Goal: Task Accomplishment & Management: Manage account settings

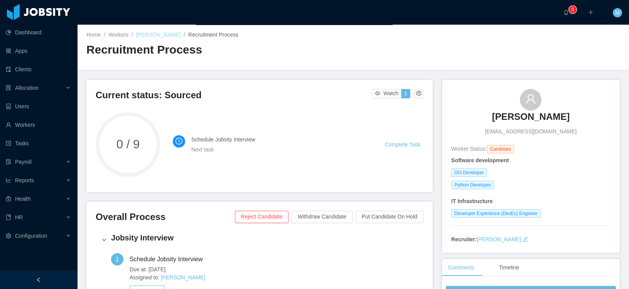
click at [158, 34] on link "[PERSON_NAME]" at bounding box center [158, 35] width 44 height 6
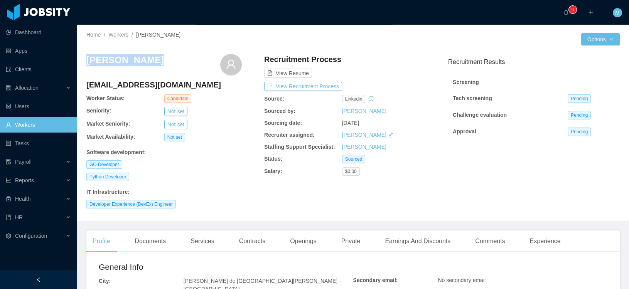
drag, startPoint x: 152, startPoint y: 59, endPoint x: 81, endPoint y: 60, distance: 70.2
click at [81, 60] on div "Home / Workers / Edwin Plauchu / Options Edwin Plauchu pianodaemon@gmail.com Wo…" at bounding box center [353, 123] width 552 height 197
copy h3 "Edwin Plauchu"
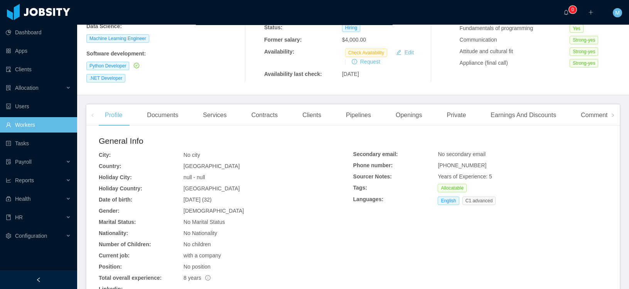
scroll to position [160, 0]
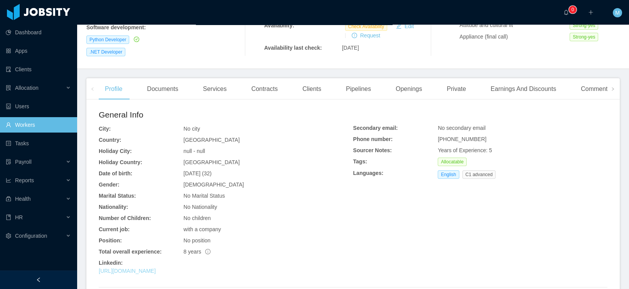
click at [154, 270] on link "[URL][DOMAIN_NAME]" at bounding box center [127, 271] width 57 height 6
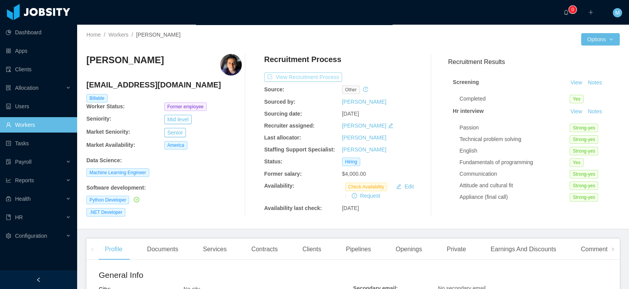
click at [295, 78] on button "View Recruitment Process" at bounding box center [303, 77] width 78 height 9
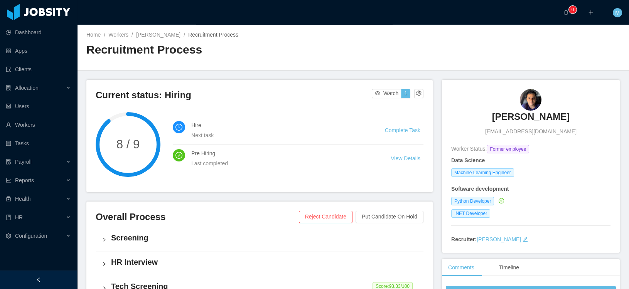
scroll to position [134, 0]
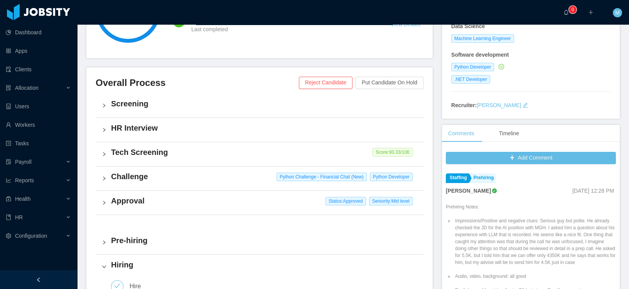
click at [132, 203] on h4 "Approval" at bounding box center [264, 201] width 306 height 11
click at [160, 248] on button "View Details" at bounding box center [151, 247] width 42 height 12
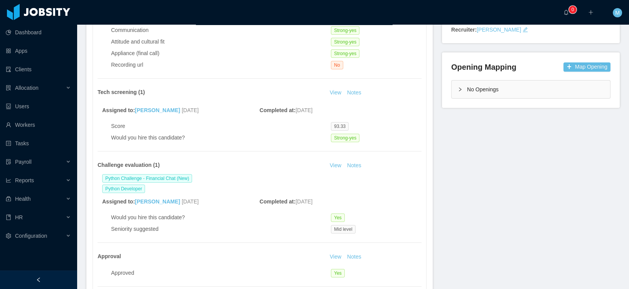
scroll to position [246, 0]
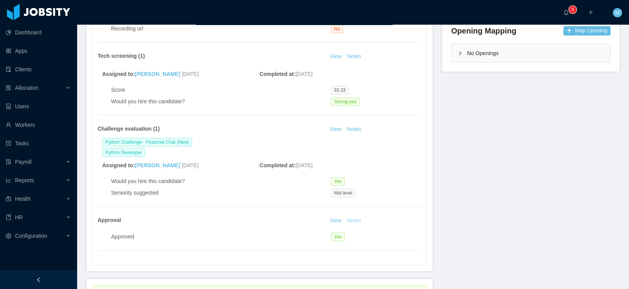
click at [355, 219] on button "Notes" at bounding box center [354, 220] width 20 height 9
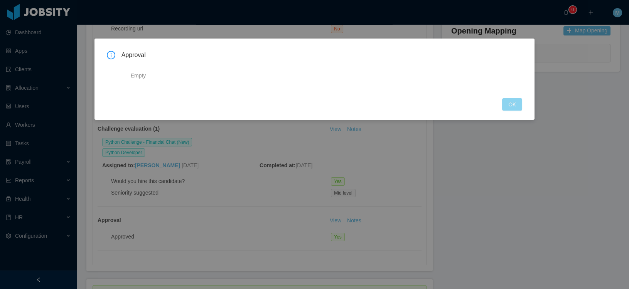
click at [519, 105] on button "OK" at bounding box center [512, 104] width 20 height 12
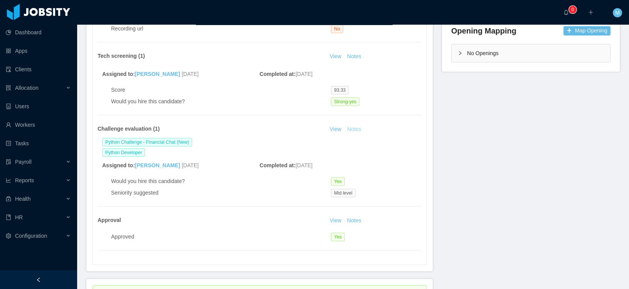
click at [355, 130] on button "Notes" at bounding box center [354, 129] width 20 height 9
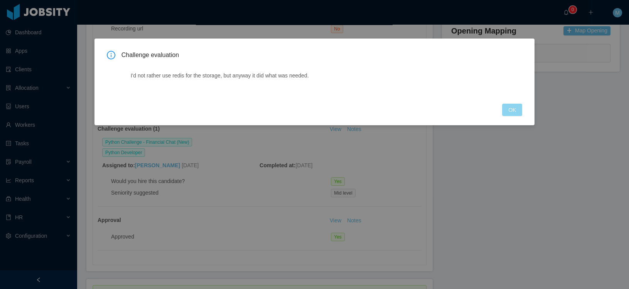
click at [518, 111] on button "OK" at bounding box center [512, 110] width 20 height 12
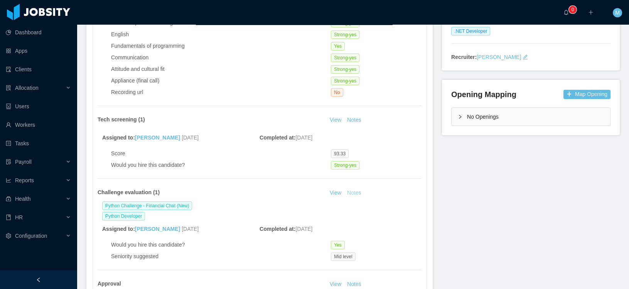
scroll to position [178, 0]
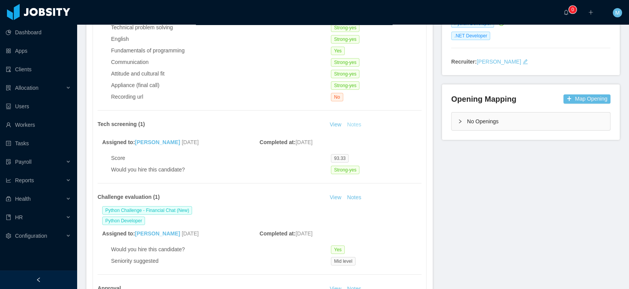
click at [358, 120] on button "Notes" at bounding box center [354, 124] width 20 height 9
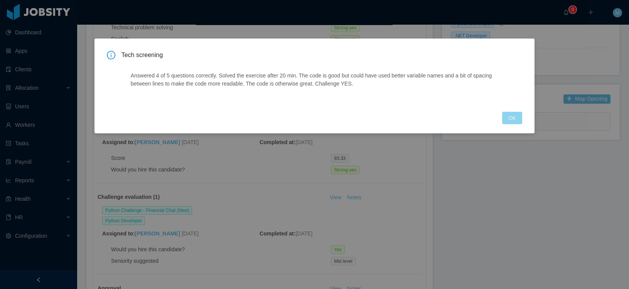
click at [517, 122] on button "OK" at bounding box center [512, 118] width 20 height 12
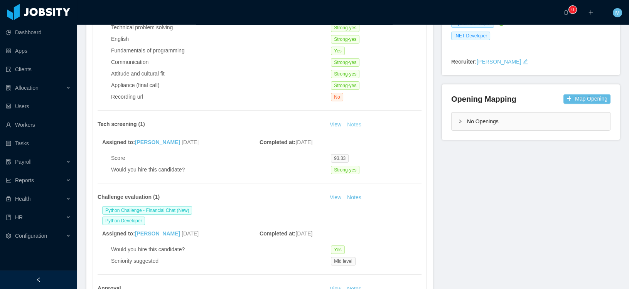
scroll to position [25, 0]
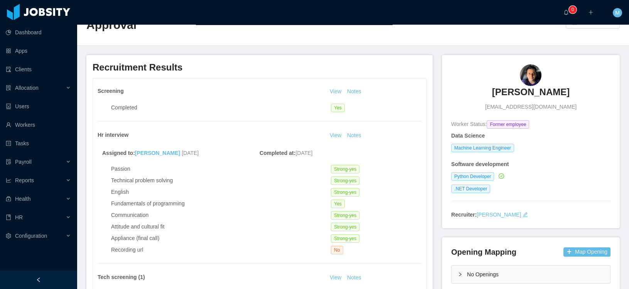
click at [358, 130] on div "Screening View Notes Completed Yes Hr interview View Notes Assigned to: Abraham…" at bounding box center [259, 283] width 333 height 408
click at [356, 131] on button "Notes" at bounding box center [354, 135] width 20 height 9
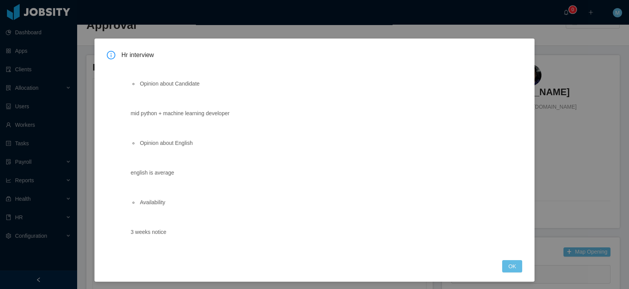
scroll to position [2, 0]
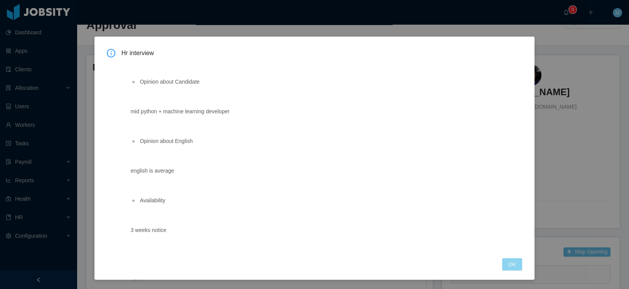
click at [508, 265] on button "OK" at bounding box center [512, 264] width 20 height 12
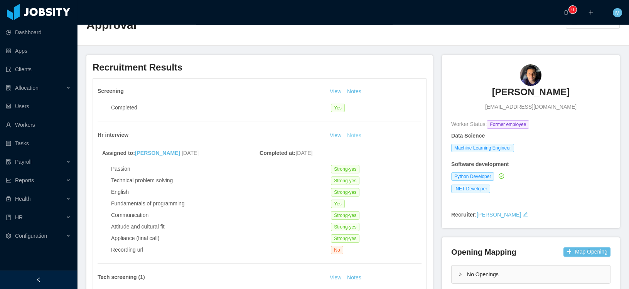
scroll to position [0, 0]
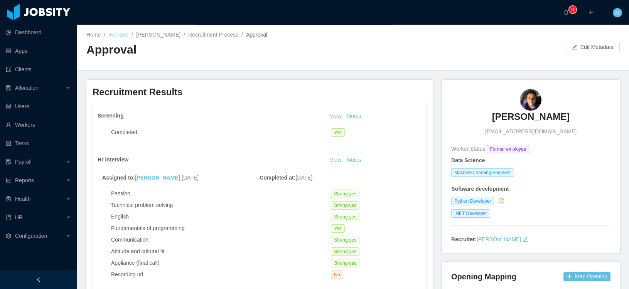
click at [121, 36] on link "Workers" at bounding box center [118, 35] width 20 height 6
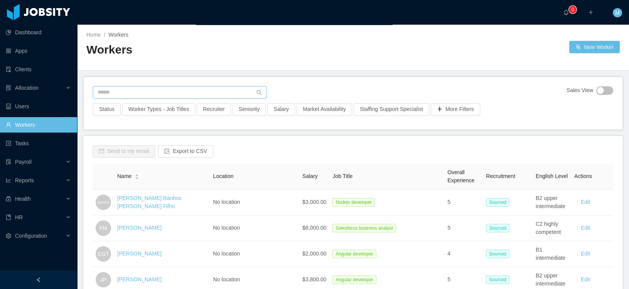
click at [128, 89] on input "text" at bounding box center [180, 92] width 174 height 12
paste input "**********"
type input "**********"
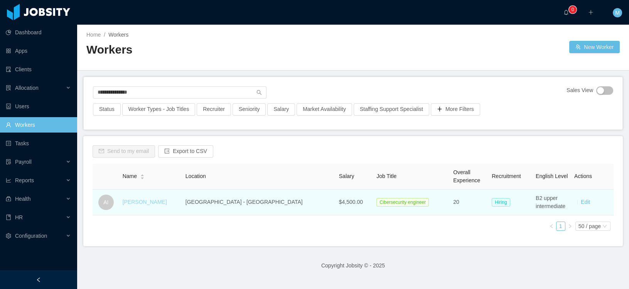
click at [152, 201] on link "Andre Inforzato" at bounding box center [145, 202] width 44 height 6
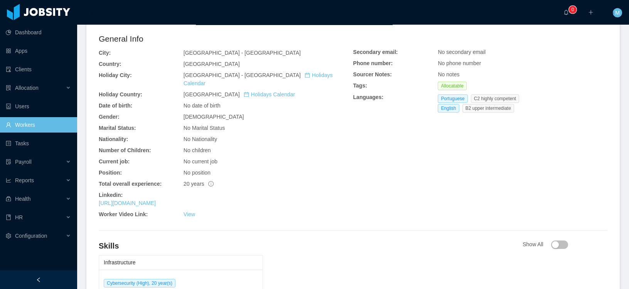
scroll to position [238, 0]
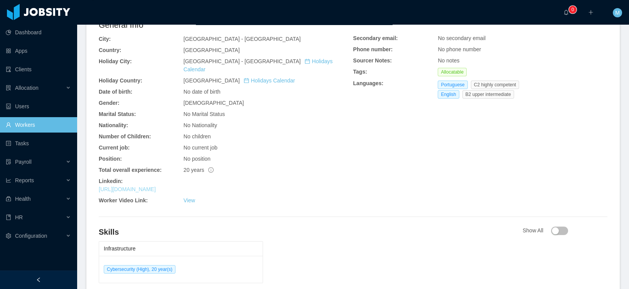
click at [156, 186] on link "https://www.linkedin.com/in/inforzato" at bounding box center [127, 189] width 57 height 6
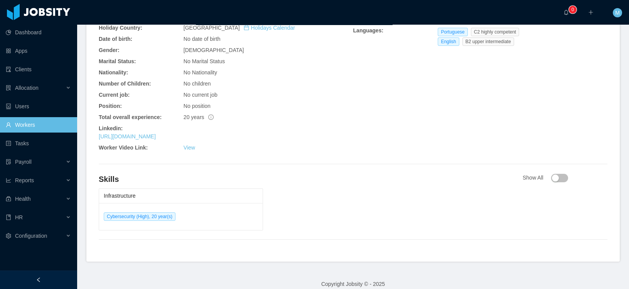
scroll to position [0, 0]
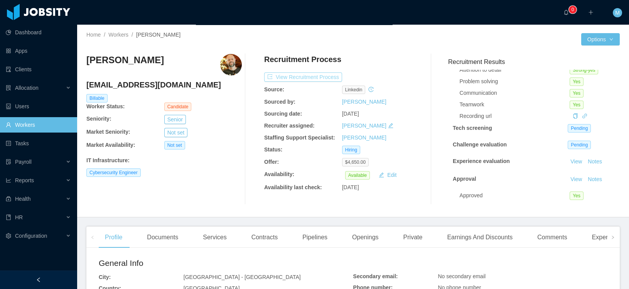
click at [314, 80] on button "View Recruitment Process" at bounding box center [303, 77] width 78 height 9
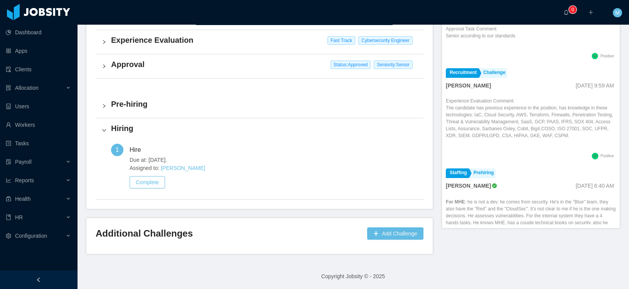
scroll to position [262, 0]
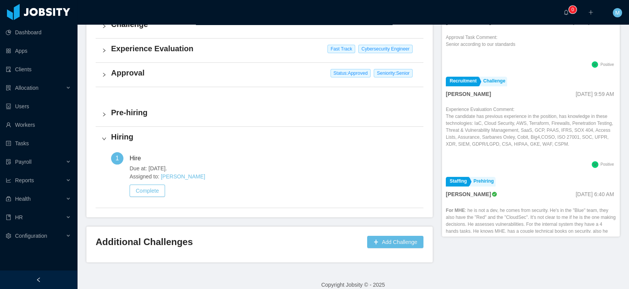
click at [147, 78] on h4 "Approval" at bounding box center [264, 73] width 306 height 11
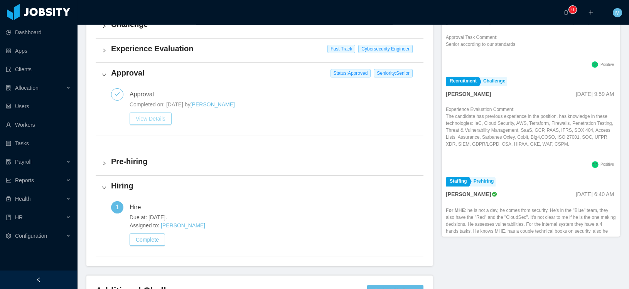
click at [158, 113] on button "View Details" at bounding box center [151, 119] width 42 height 12
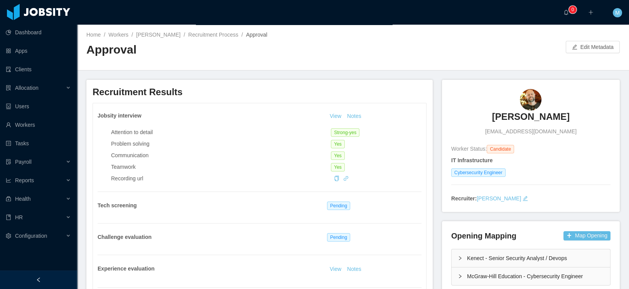
click at [586, 38] on div "Home / Workers / Andre Inforzato / Recruitment Process / Approval / Approval Ed…" at bounding box center [353, 48] width 552 height 46
click at [586, 50] on button "Edit Metadata" at bounding box center [593, 47] width 54 height 12
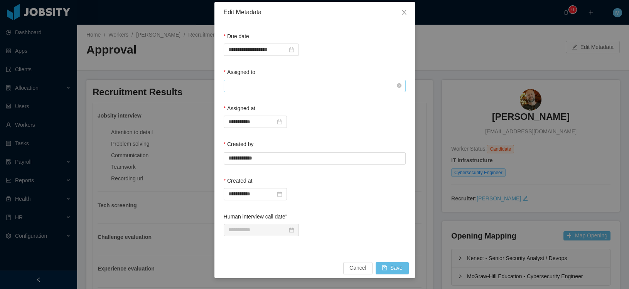
click at [264, 85] on input "text" at bounding box center [315, 86] width 182 height 12
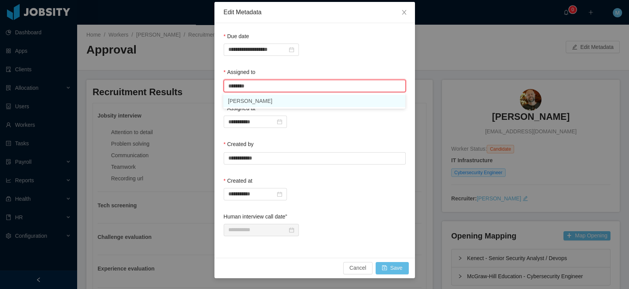
click at [257, 104] on li "Mauricio Lopez" at bounding box center [314, 101] width 182 height 12
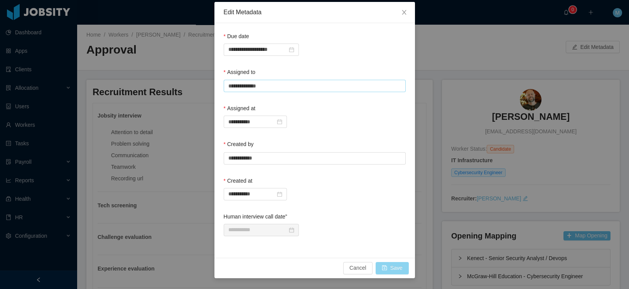
type input "**********"
click at [400, 271] on button "Save" at bounding box center [392, 268] width 33 height 12
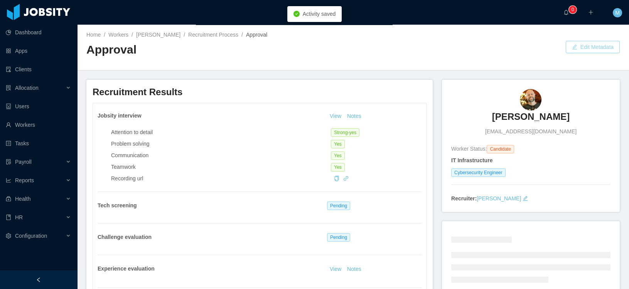
scroll to position [135, 0]
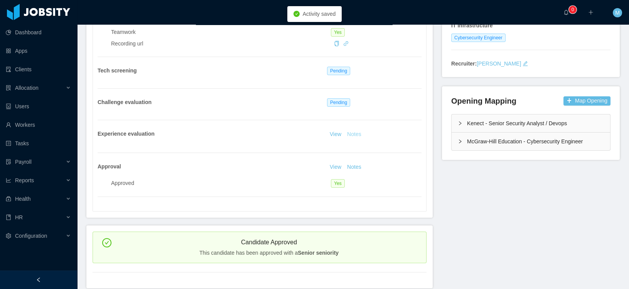
click at [353, 134] on button "Notes" at bounding box center [354, 134] width 20 height 9
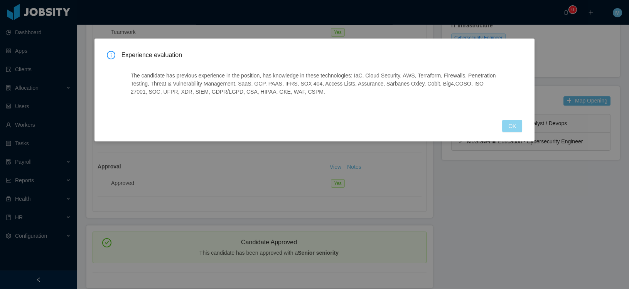
click at [514, 125] on button "OK" at bounding box center [512, 126] width 20 height 12
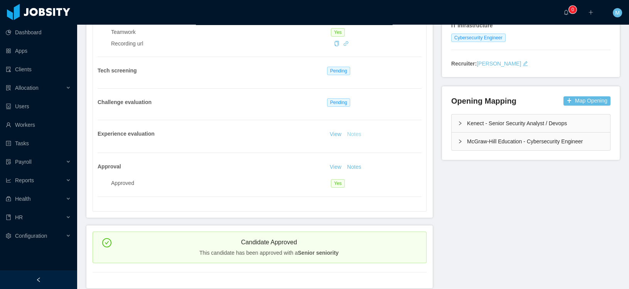
scroll to position [0, 0]
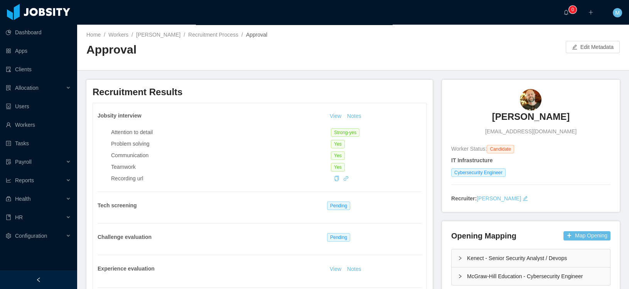
click at [518, 118] on h3 "Andre Inforzato" at bounding box center [531, 117] width 78 height 12
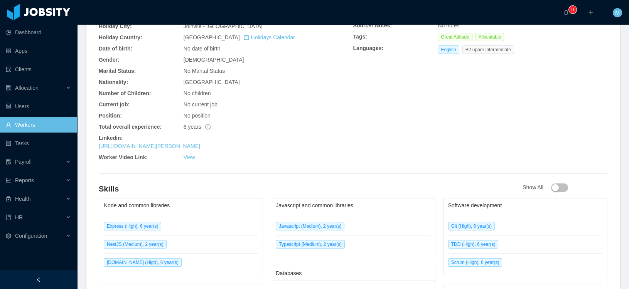
scroll to position [409, 0]
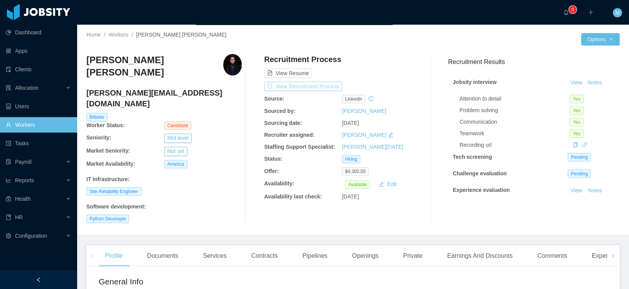
click at [321, 82] on button "View Recruitment Process" at bounding box center [303, 86] width 78 height 9
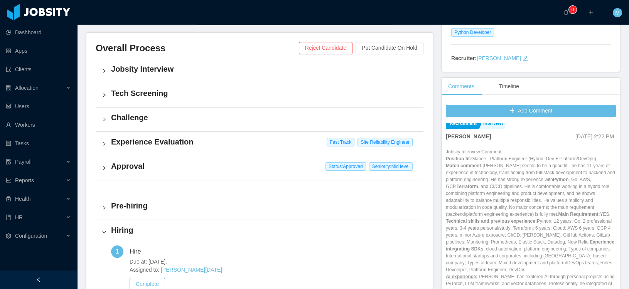
scroll to position [970, 0]
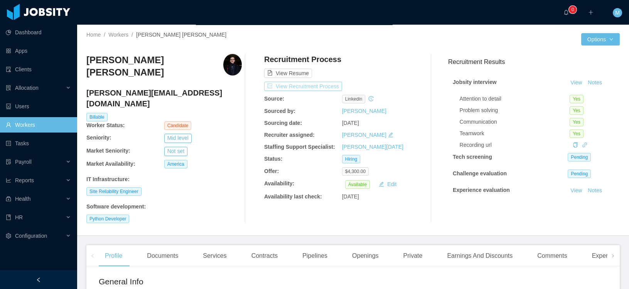
click at [305, 86] on button "View Recruitment Process" at bounding box center [303, 86] width 78 height 9
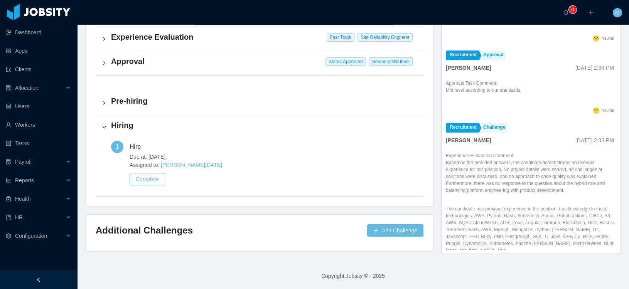
scroll to position [229, 0]
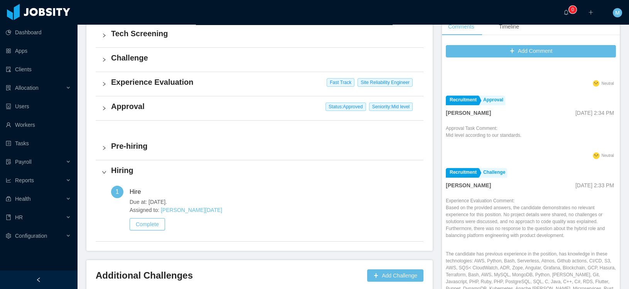
click at [134, 106] on h4 "Approval" at bounding box center [264, 106] width 306 height 11
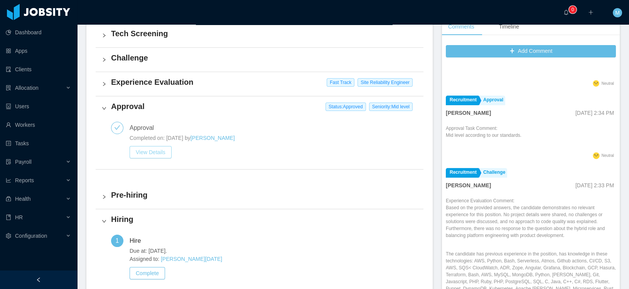
click at [158, 152] on button "View Details" at bounding box center [151, 152] width 42 height 12
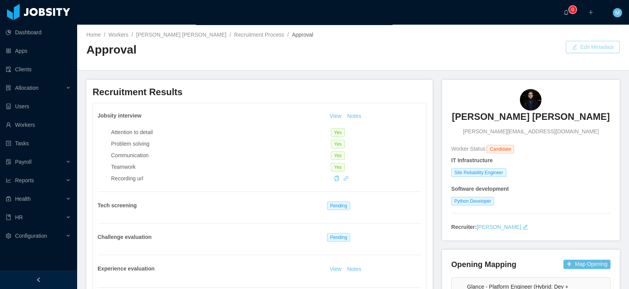
click at [603, 50] on button "Edit Metadata" at bounding box center [593, 47] width 54 height 12
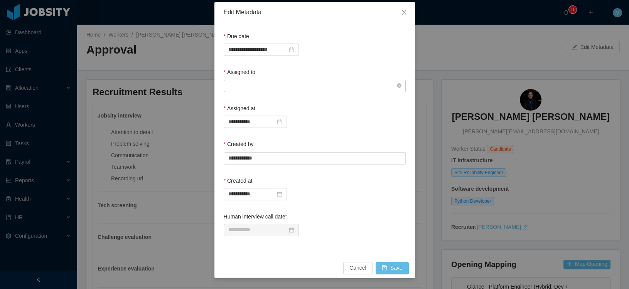
click at [260, 83] on input "text" at bounding box center [315, 86] width 182 height 12
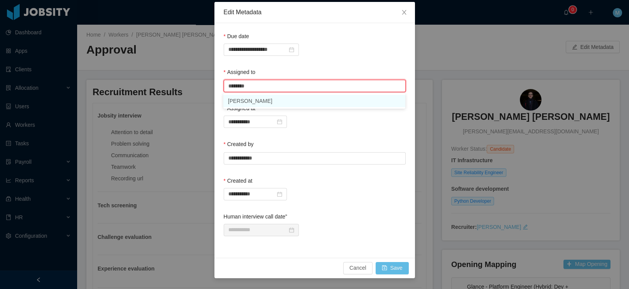
click at [257, 100] on li "Mauricio Lopez" at bounding box center [314, 101] width 182 height 12
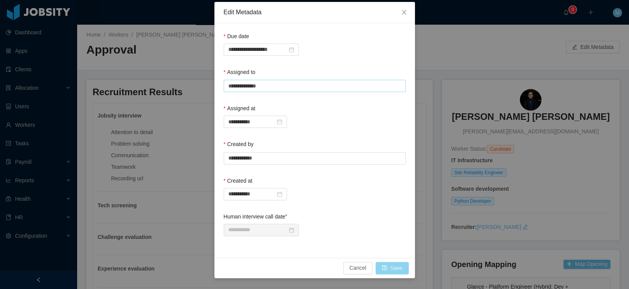
type input "**********"
click at [398, 269] on button "Save" at bounding box center [392, 268] width 33 height 12
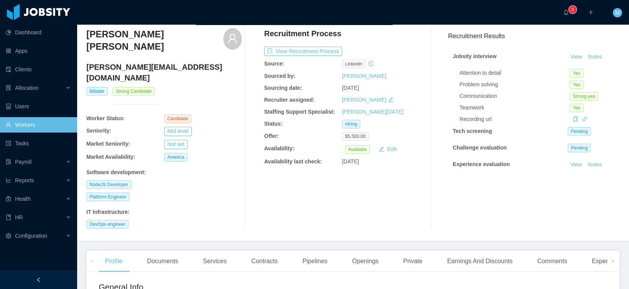
scroll to position [95, 0]
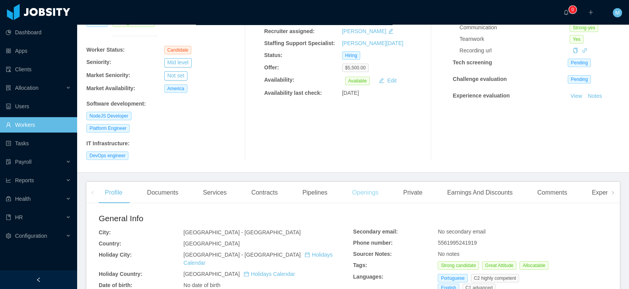
click at [367, 182] on div "Openings" at bounding box center [365, 193] width 39 height 22
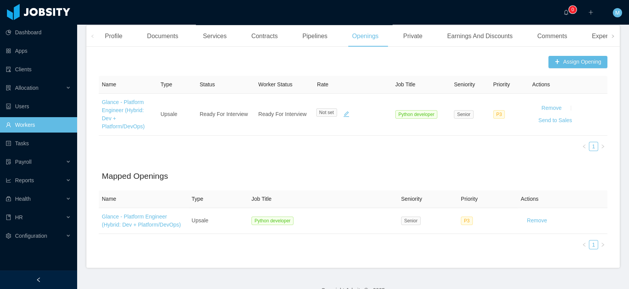
scroll to position [238, 0]
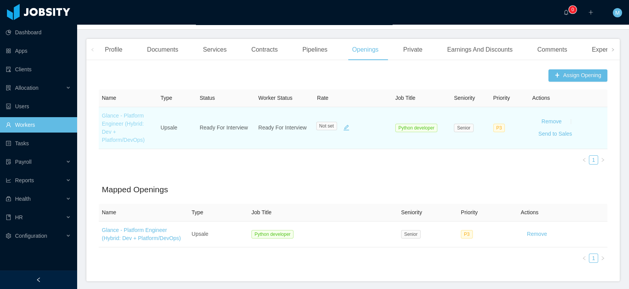
click at [135, 118] on link "Glance - Platform Engineer (Hybrid: Dev + Platform/DevOps)" at bounding box center [123, 128] width 43 height 30
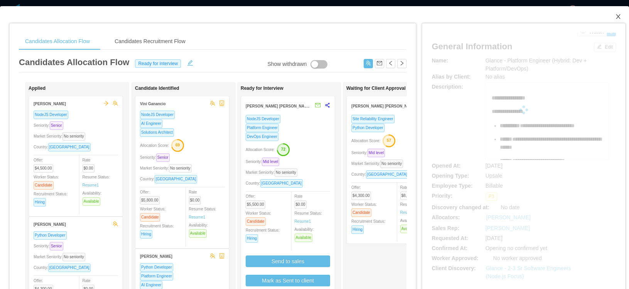
click at [615, 15] on icon "icon: close" at bounding box center [618, 17] width 6 height 6
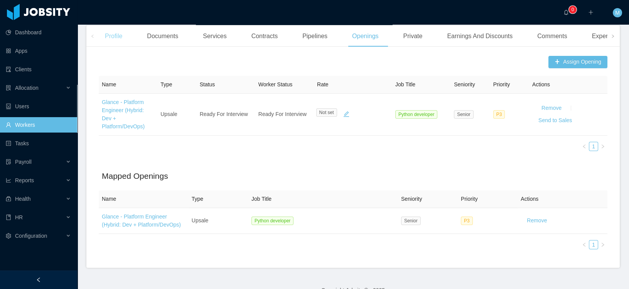
scroll to position [77, 0]
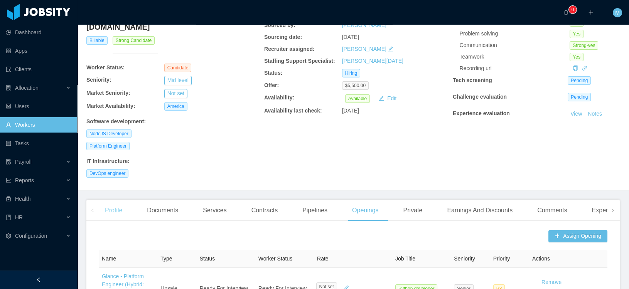
click at [114, 200] on div "Profile" at bounding box center [114, 211] width 30 height 22
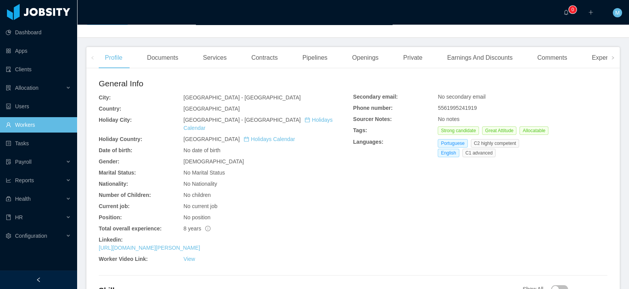
scroll to position [328, 0]
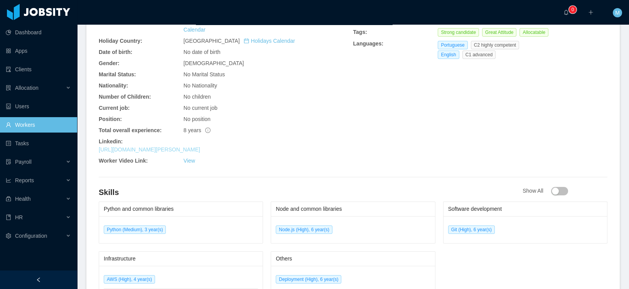
click at [183, 147] on link "[URL][DOMAIN_NAME][PERSON_NAME]" at bounding box center [149, 150] width 101 height 6
